Goal: Information Seeking & Learning: Learn about a topic

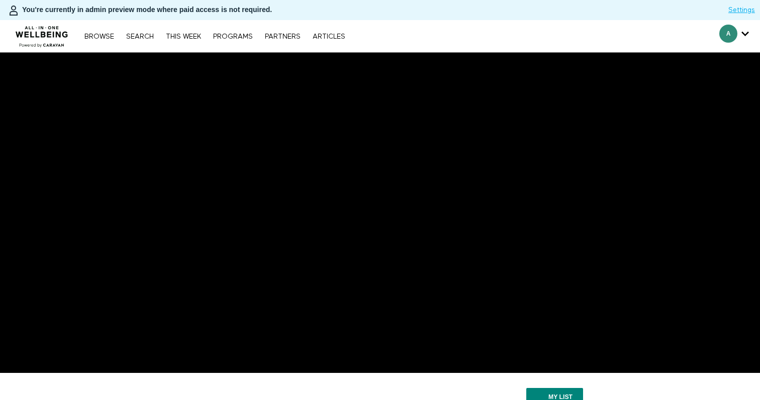
click at [135, 29] on div "Browse Search THIS WEEK PROGRAMS PARTNERS ARTICLES Account settings Manage Subs…" at bounding box center [261, 36] width 523 height 32
click at [138, 34] on link "Search" at bounding box center [140, 36] width 38 height 7
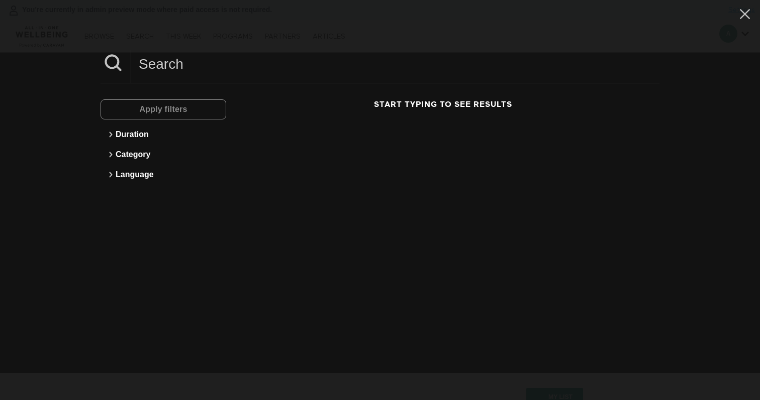
click at [172, 67] on input at bounding box center [395, 64] width 528 height 28
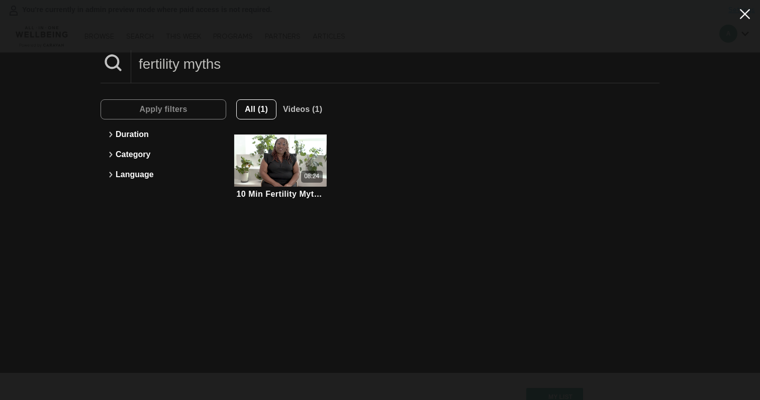
type input "fertility myths"
click at [743, 16] on icon at bounding box center [745, 14] width 10 height 10
